Goal: Task Accomplishment & Management: Manage account settings

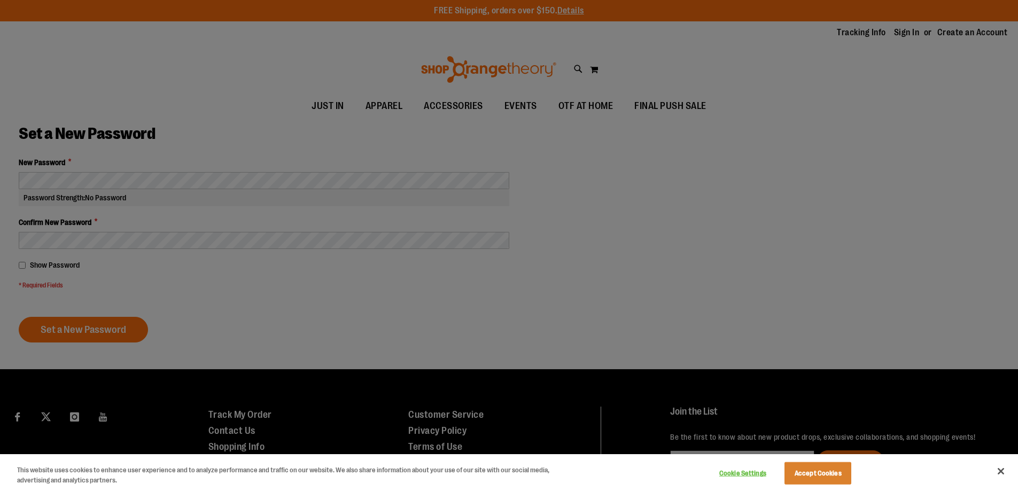
click at [185, 175] on div at bounding box center [509, 245] width 1018 height 491
click at [184, 177] on div at bounding box center [509, 245] width 1018 height 491
click at [64, 179] on div at bounding box center [509, 245] width 1018 height 491
click at [825, 472] on button "Accept Cookies" at bounding box center [817, 473] width 67 height 22
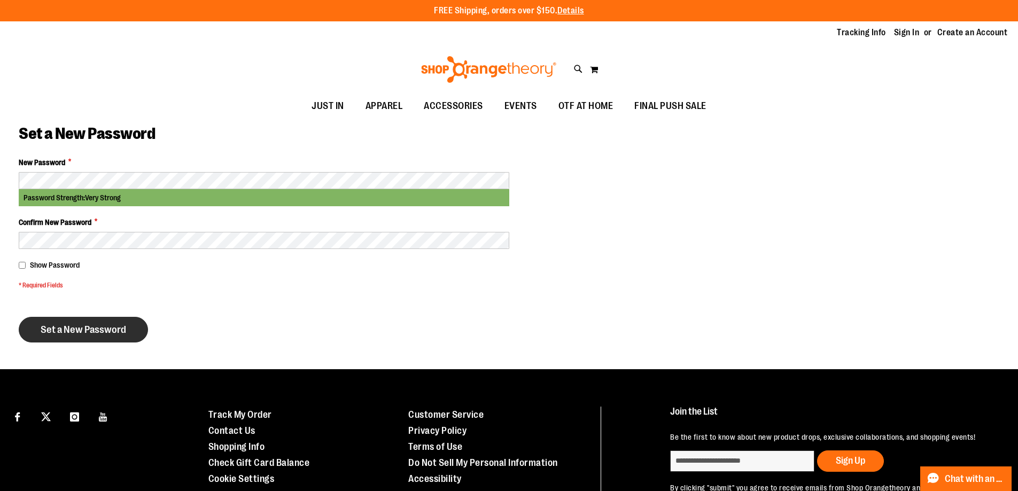
click at [87, 329] on span "Set a New Password" at bounding box center [83, 330] width 85 height 12
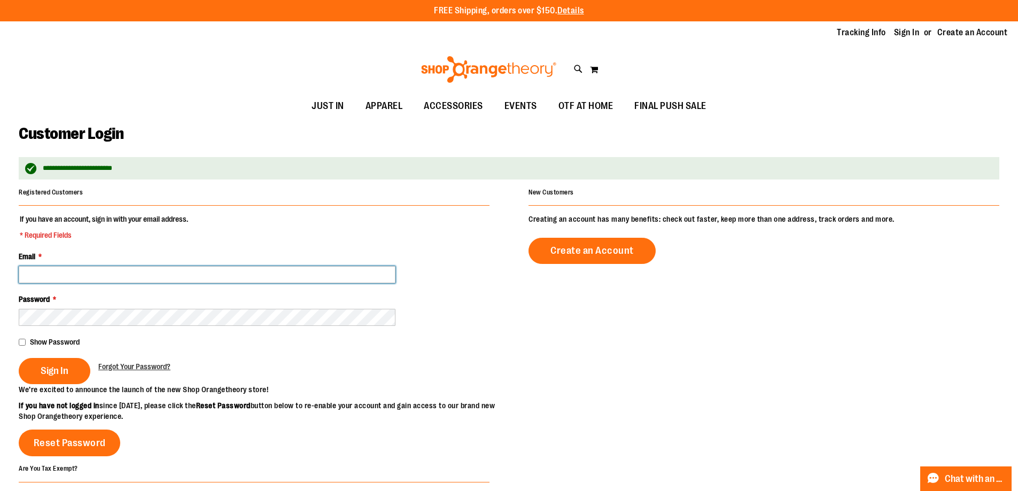
click at [166, 278] on input "Email *" at bounding box center [207, 274] width 377 height 17
click at [171, 269] on input "Email *" at bounding box center [207, 274] width 377 height 17
